Goal: Information Seeking & Learning: Check status

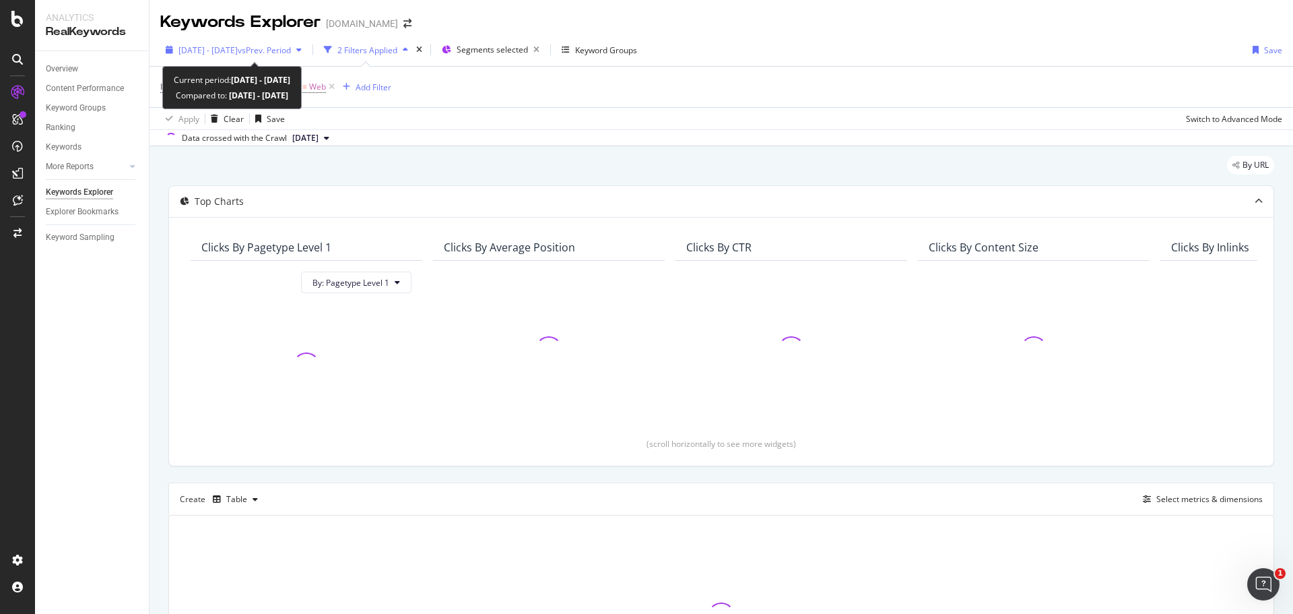
click at [238, 51] on span "[DATE] - [DATE]" at bounding box center [208, 49] width 59 height 11
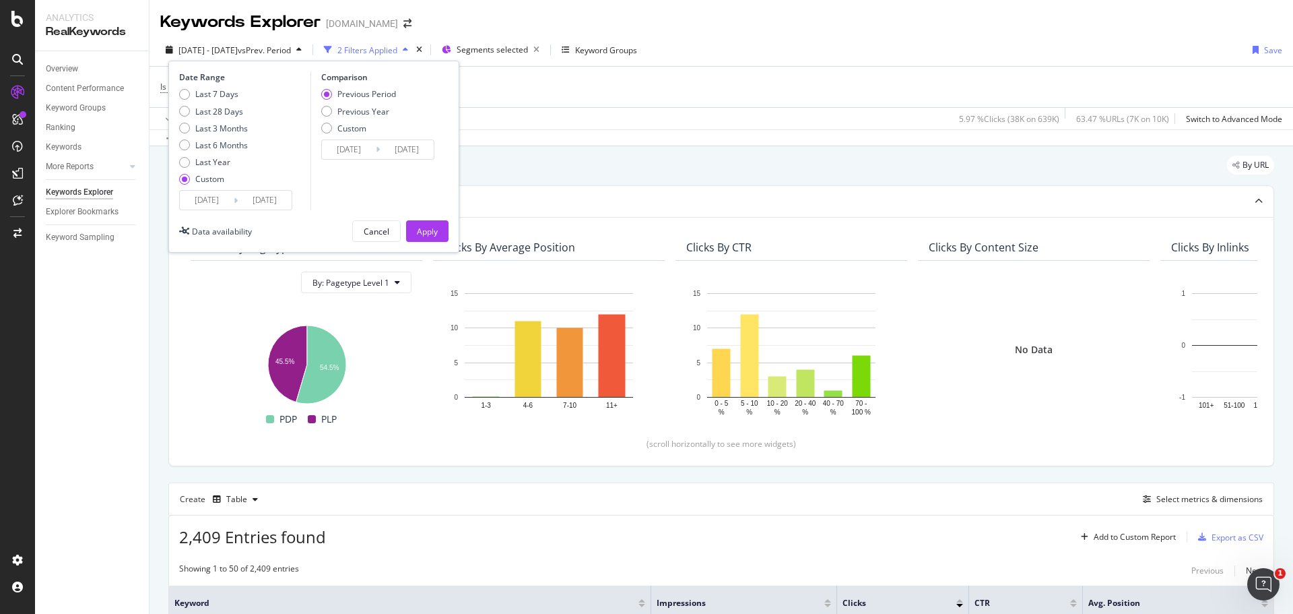
click at [210, 197] on input "2024/09/15" at bounding box center [207, 200] width 54 height 19
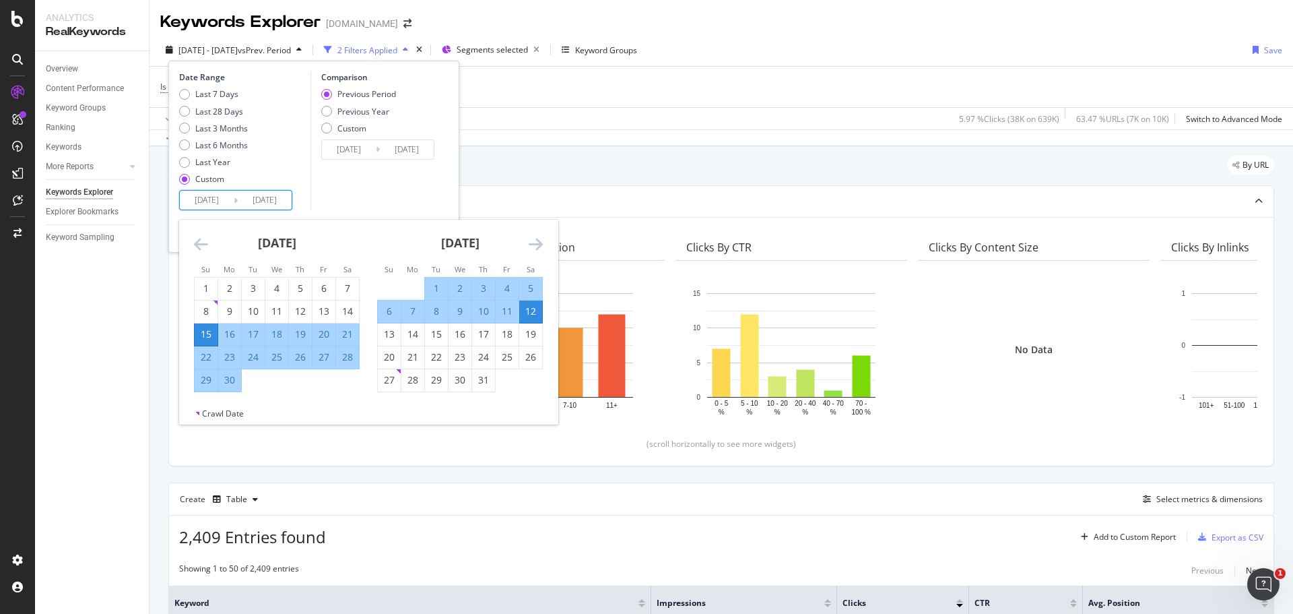
click at [539, 240] on icon "Move forward to switch to the next month." at bounding box center [536, 244] width 14 height 16
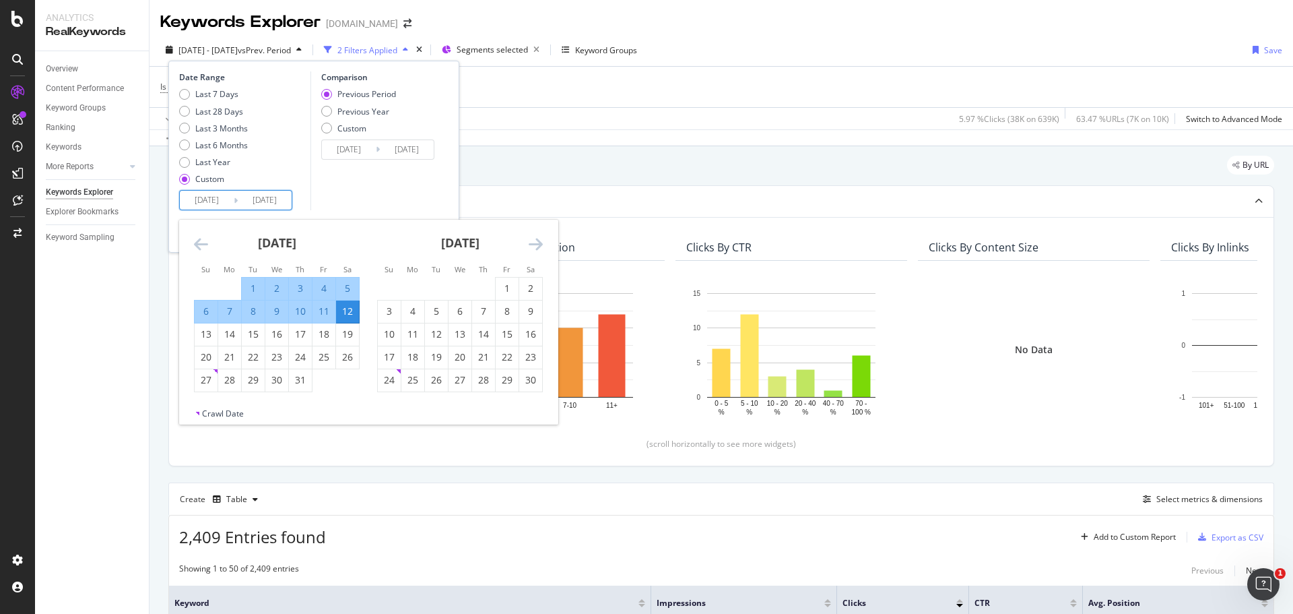
click at [539, 240] on icon "Move forward to switch to the next month." at bounding box center [536, 244] width 14 height 16
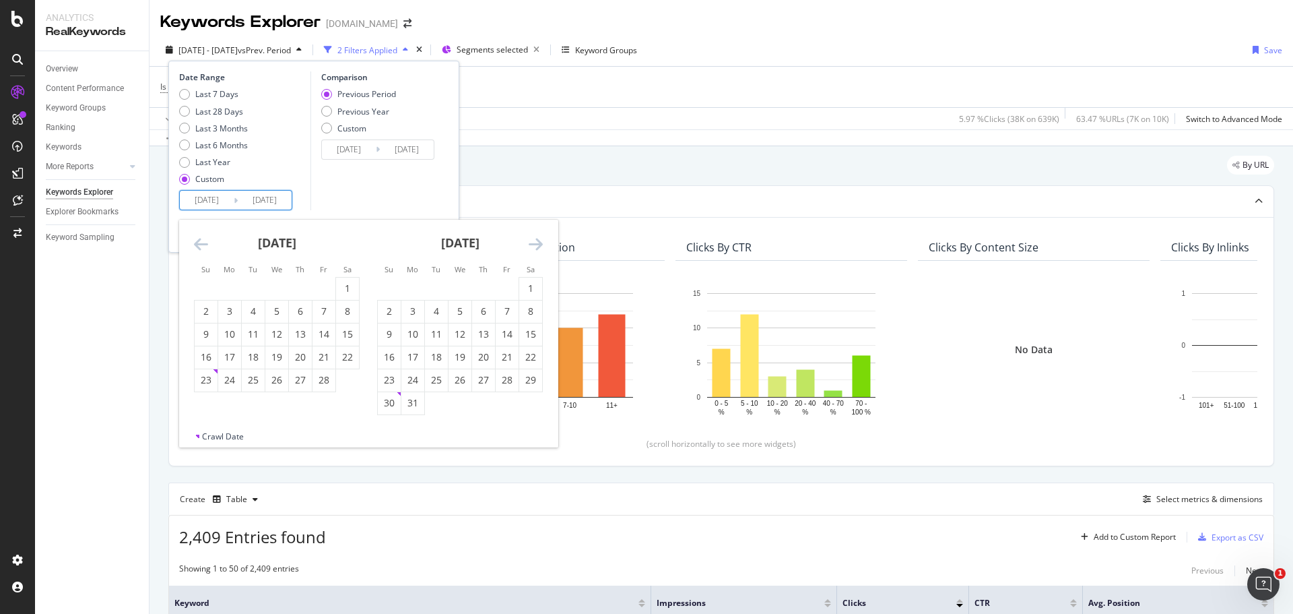
click at [539, 240] on icon "Move forward to switch to the next month." at bounding box center [536, 244] width 14 height 16
click at [542, 242] on icon "Move forward to switch to the next month." at bounding box center [536, 244] width 14 height 16
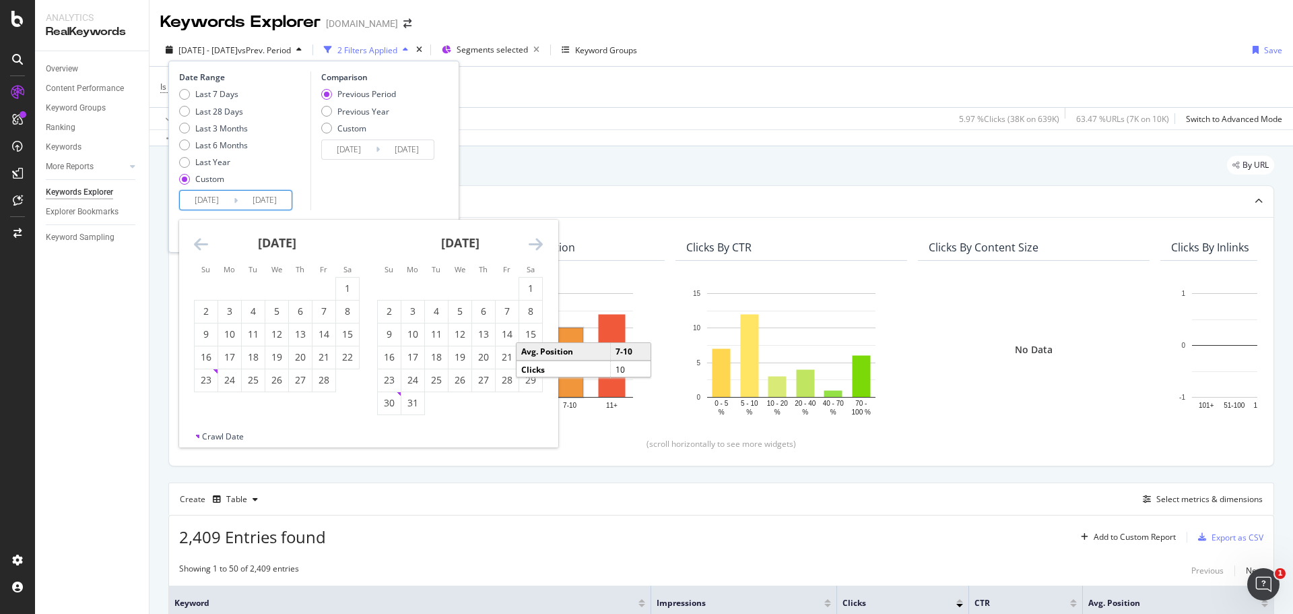
click at [199, 244] on icon "Move backward to switch to the previous month." at bounding box center [201, 244] width 14 height 16
click at [531, 240] on icon "Move forward to switch to the next month." at bounding box center [536, 244] width 14 height 16
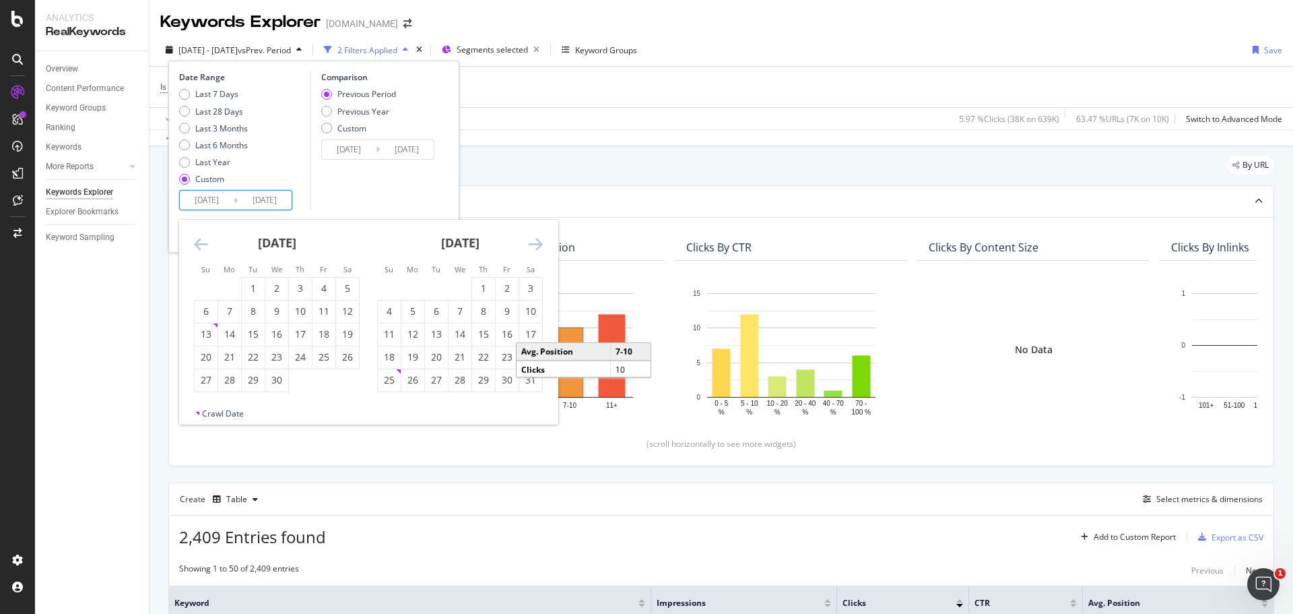
click at [531, 240] on icon "Move forward to switch to the next month." at bounding box center [536, 244] width 14 height 16
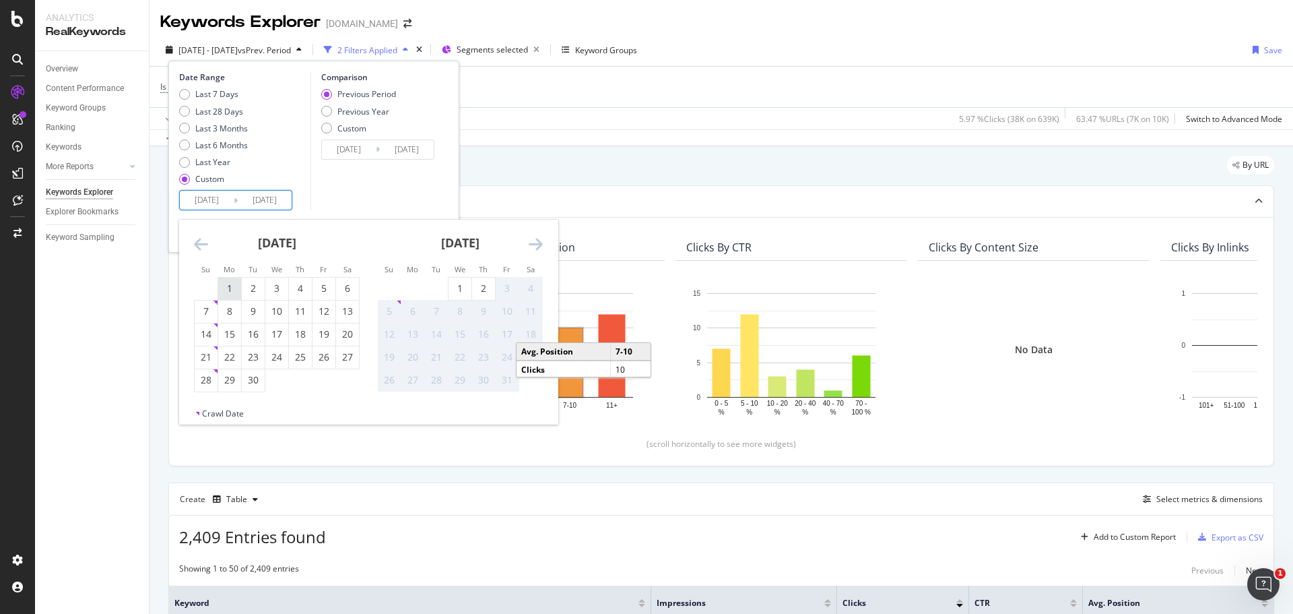
click at [220, 294] on div "1" at bounding box center [229, 288] width 23 height 13
type input "2025/09/01"
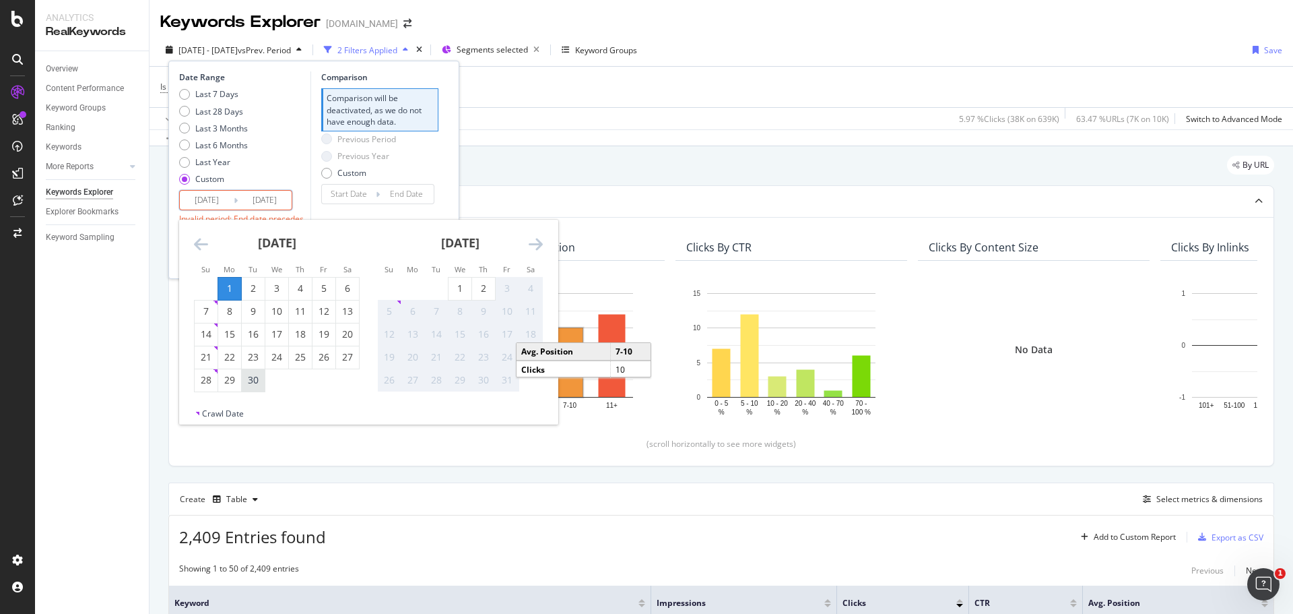
click at [249, 386] on div "30" at bounding box center [253, 379] width 23 height 13
type input "2025/09/30"
type input "2025/08/02"
type input "2025/08/31"
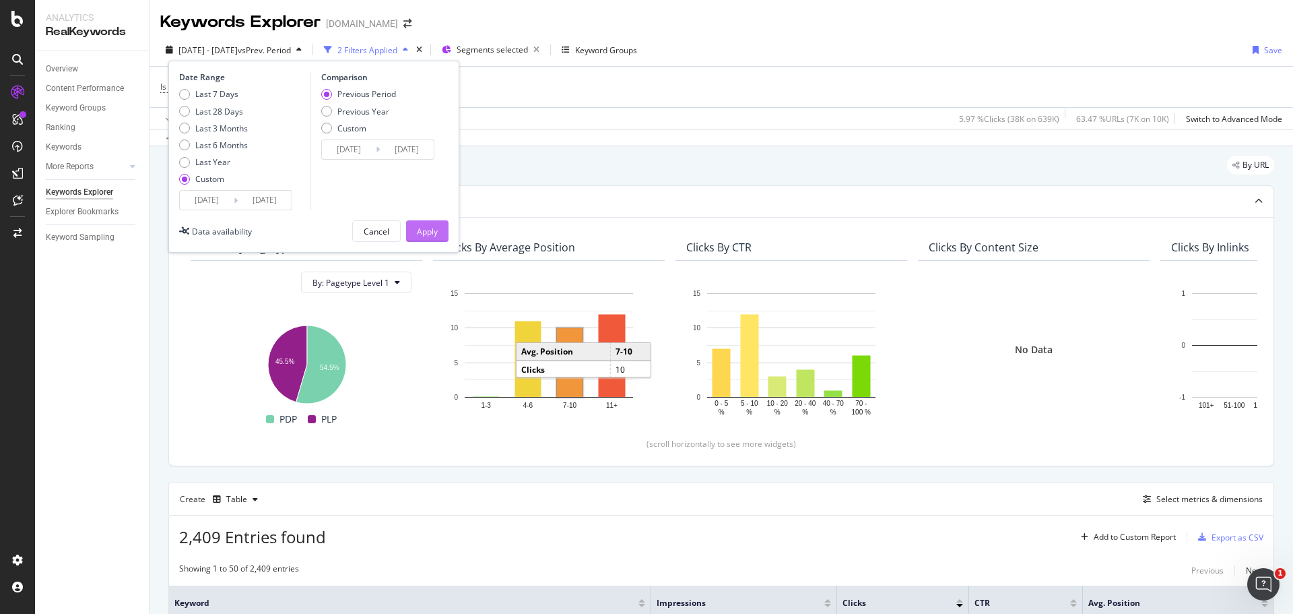
click at [443, 232] on button "Apply" at bounding box center [427, 231] width 42 height 22
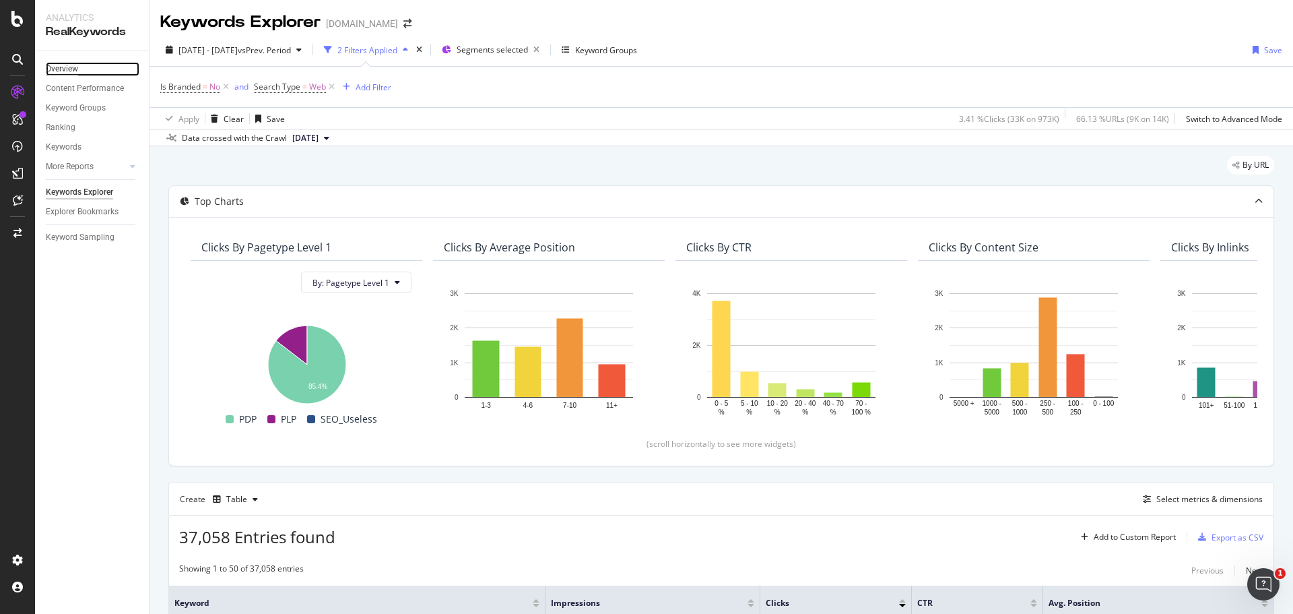
click at [61, 65] on div "Overview" at bounding box center [62, 69] width 32 height 14
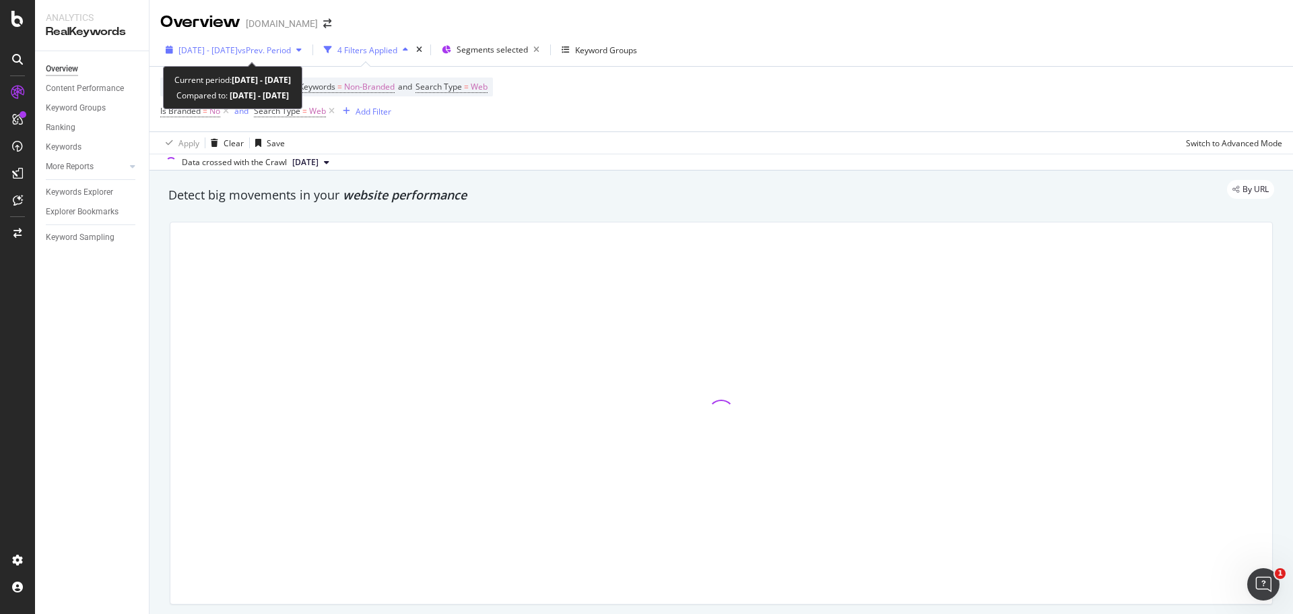
click at [291, 46] on span "vs Prev. Period" at bounding box center [264, 49] width 53 height 11
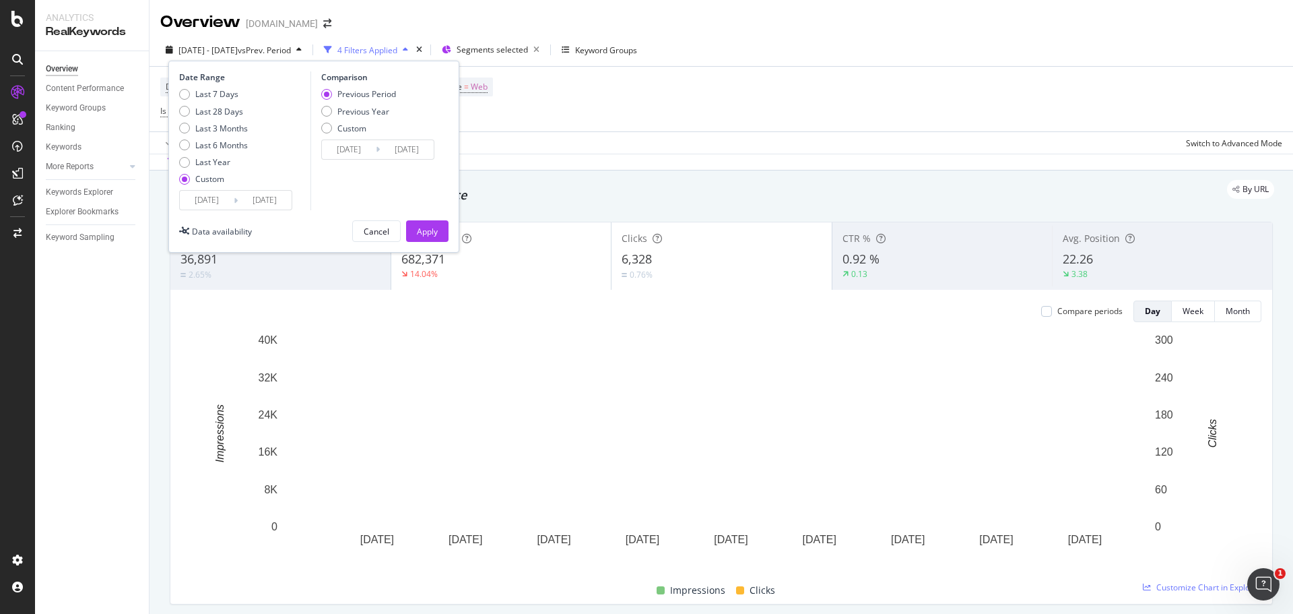
click at [712, 92] on div "Device = All and Country = All and Keywords = Non-Branded and Search Type = Web…" at bounding box center [721, 99] width 1122 height 65
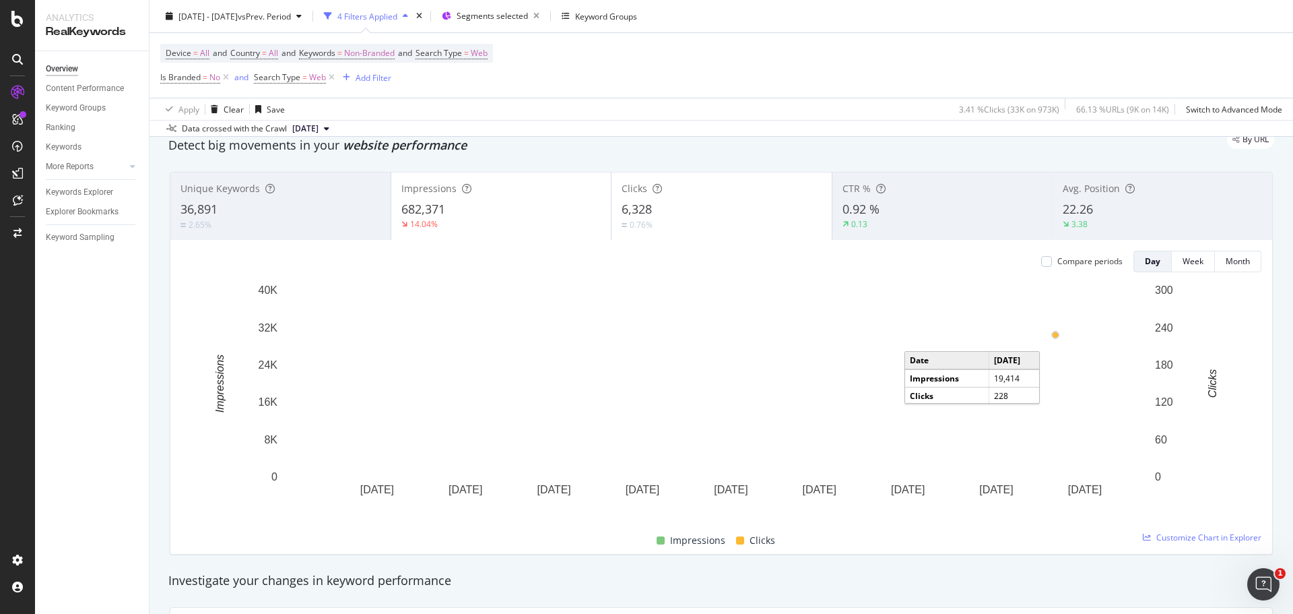
scroll to position [67, 0]
